Goal: Information Seeking & Learning: Learn about a topic

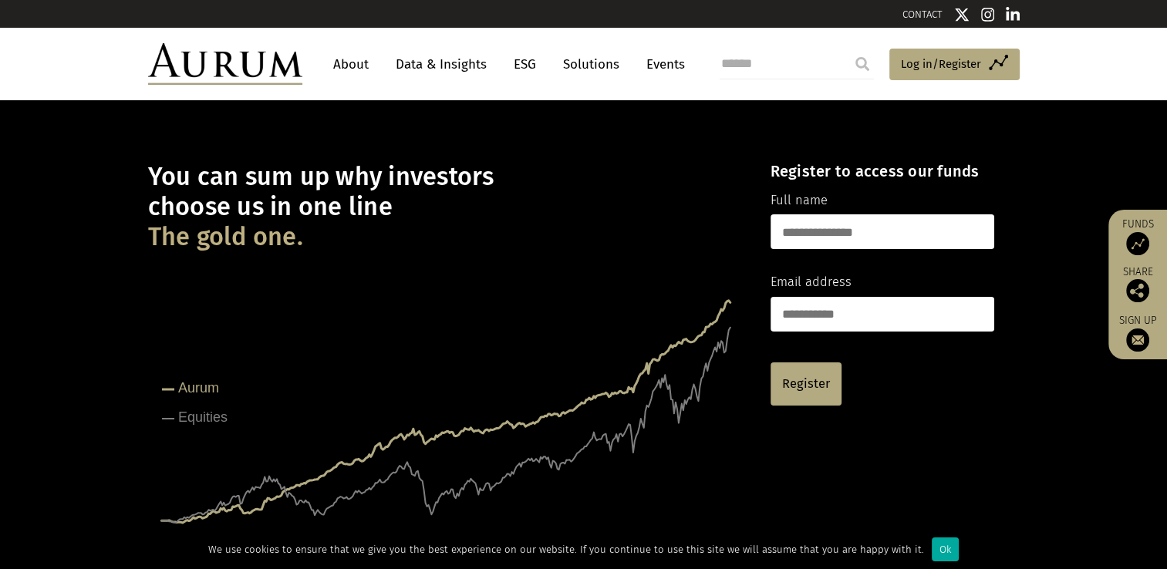
click at [336, 69] on link "About" at bounding box center [351, 64] width 51 height 29
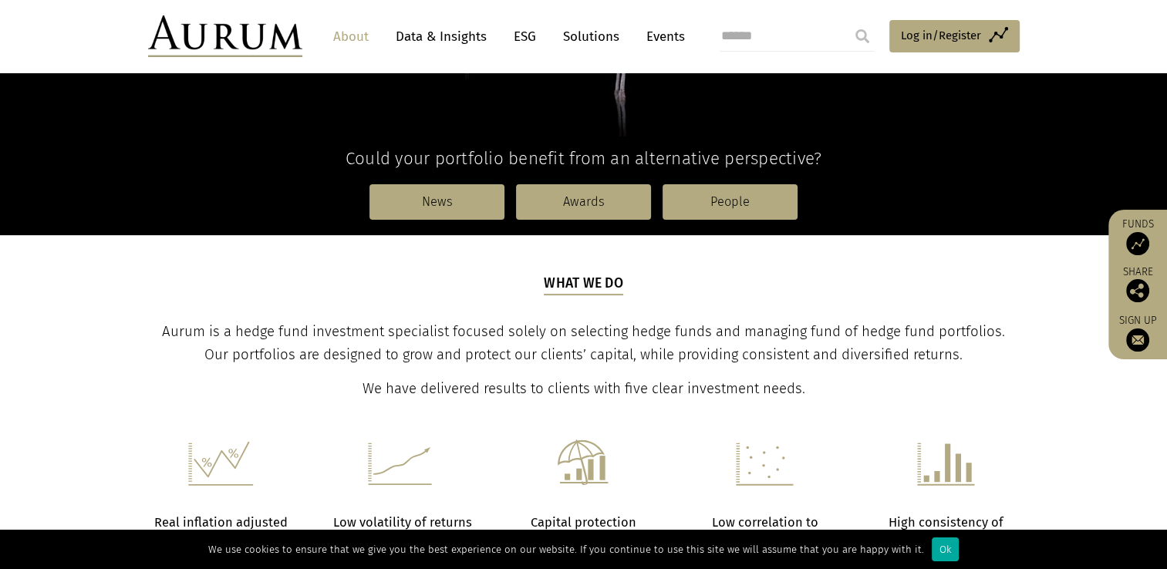
scroll to position [364, 0]
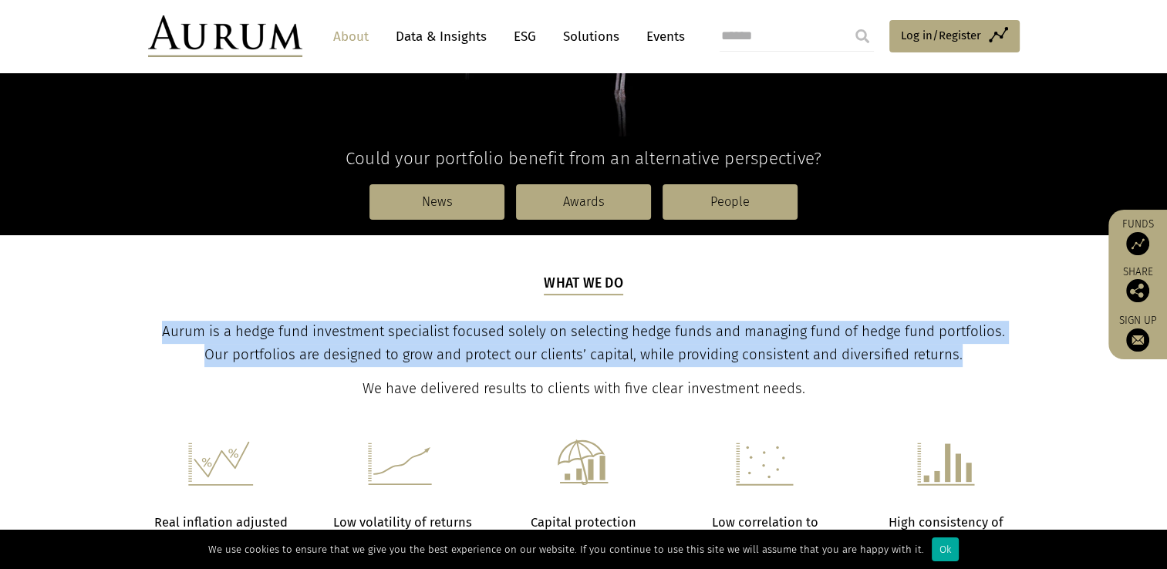
drag, startPoint x: 167, startPoint y: 329, endPoint x: 990, endPoint y: 354, distance: 823.4
click at [990, 354] on p "Aurum is a hedge fund investment specialist focused solely on selecting hedge f…" at bounding box center [584, 344] width 868 height 46
copy span "Aurum is a hedge fund investment specialist focused solely on selecting hedge f…"
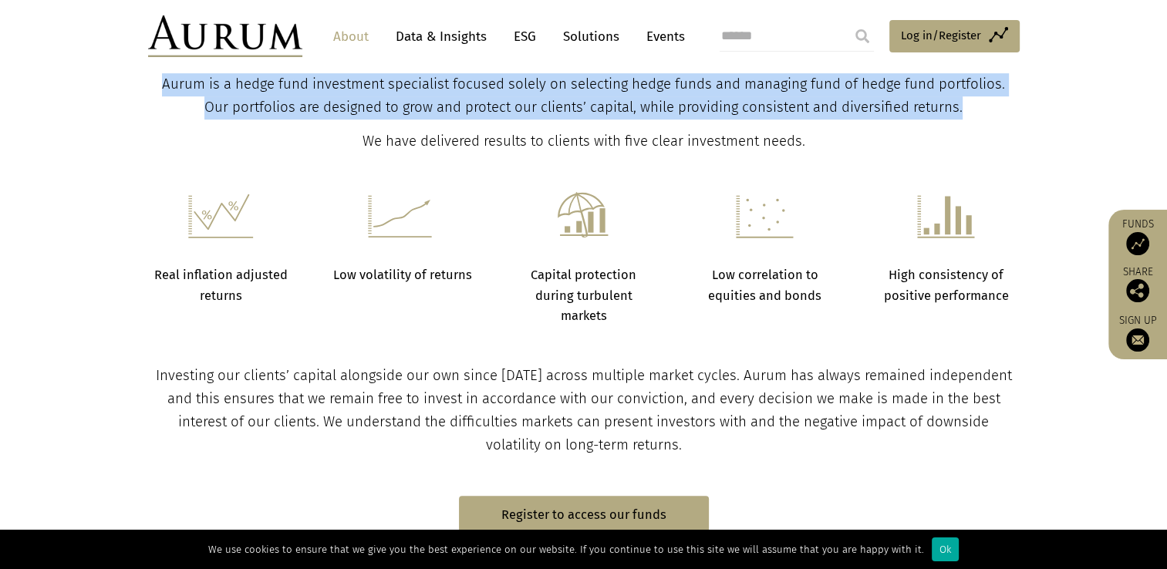
scroll to position [0, 0]
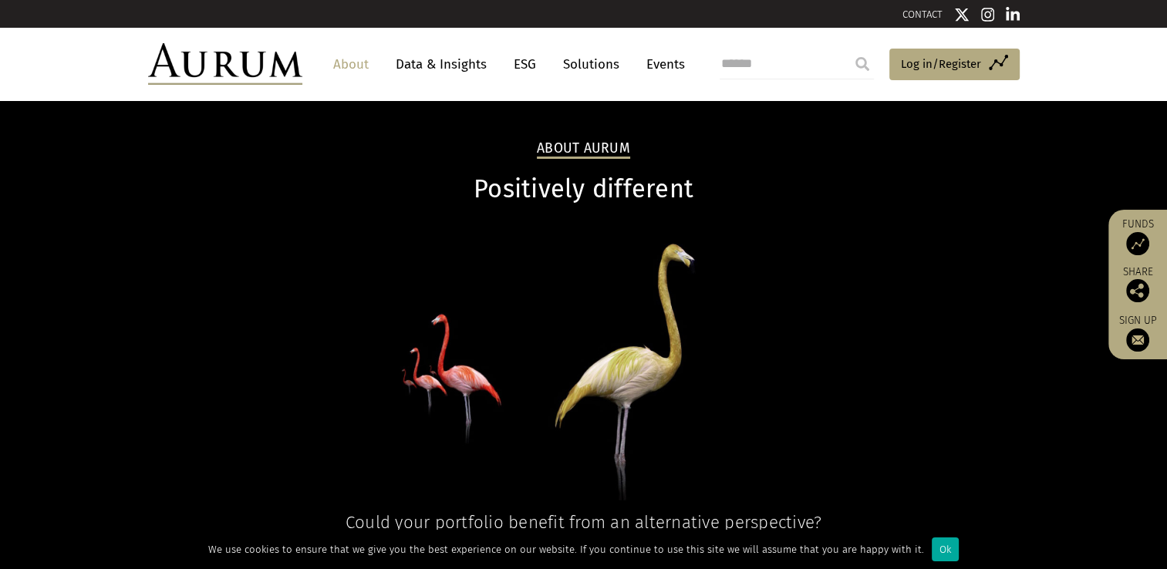
click at [354, 67] on link "About" at bounding box center [351, 64] width 51 height 29
click at [475, 66] on link "Data & Insights" at bounding box center [441, 64] width 106 height 29
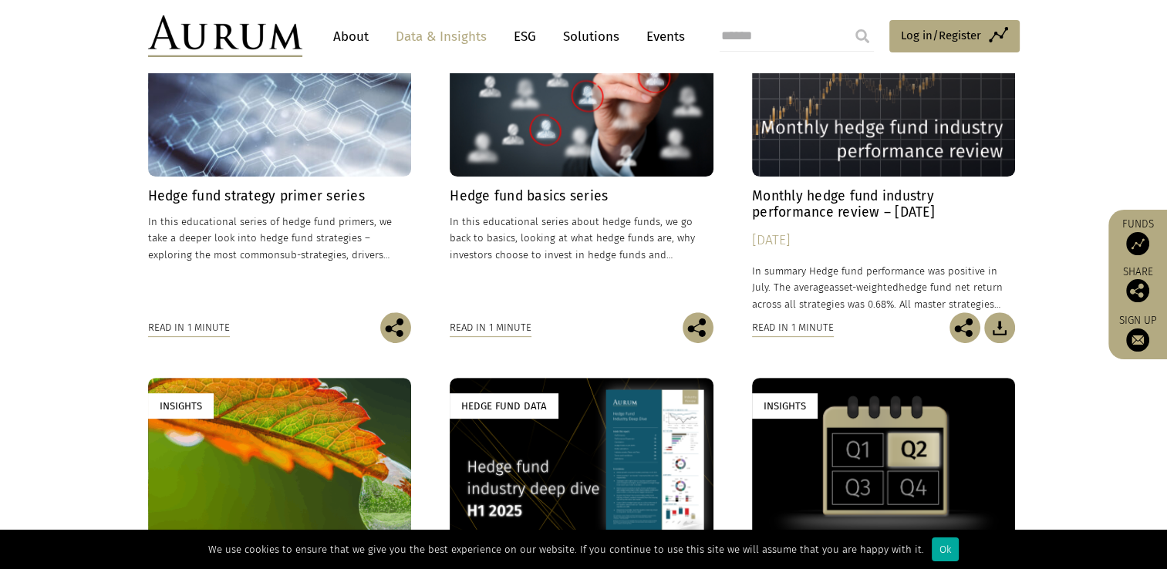
scroll to position [866, 0]
